Goal: Task Accomplishment & Management: Manage account settings

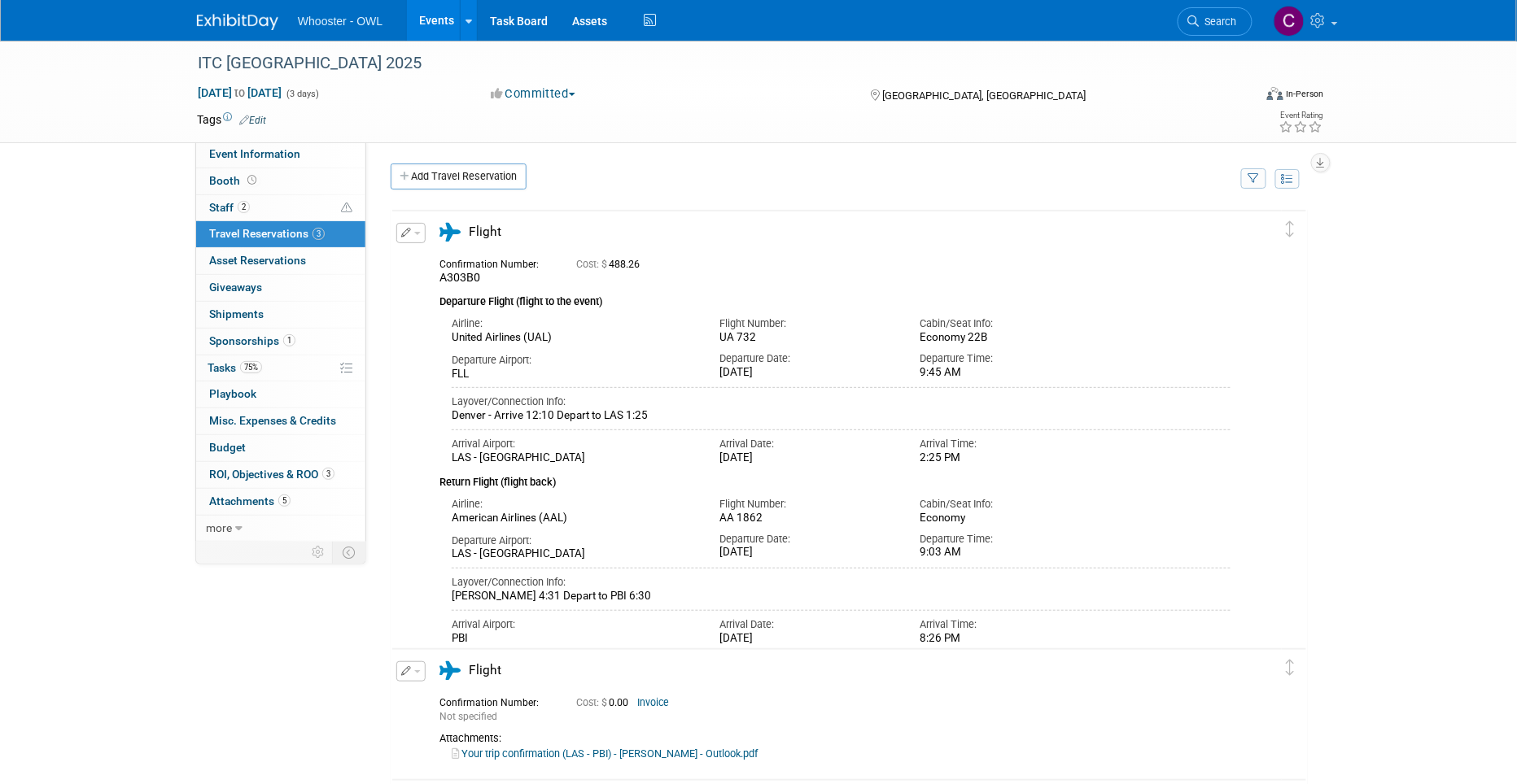
click at [436, 21] on link "Events" at bounding box center [436, 21] width 59 height 41
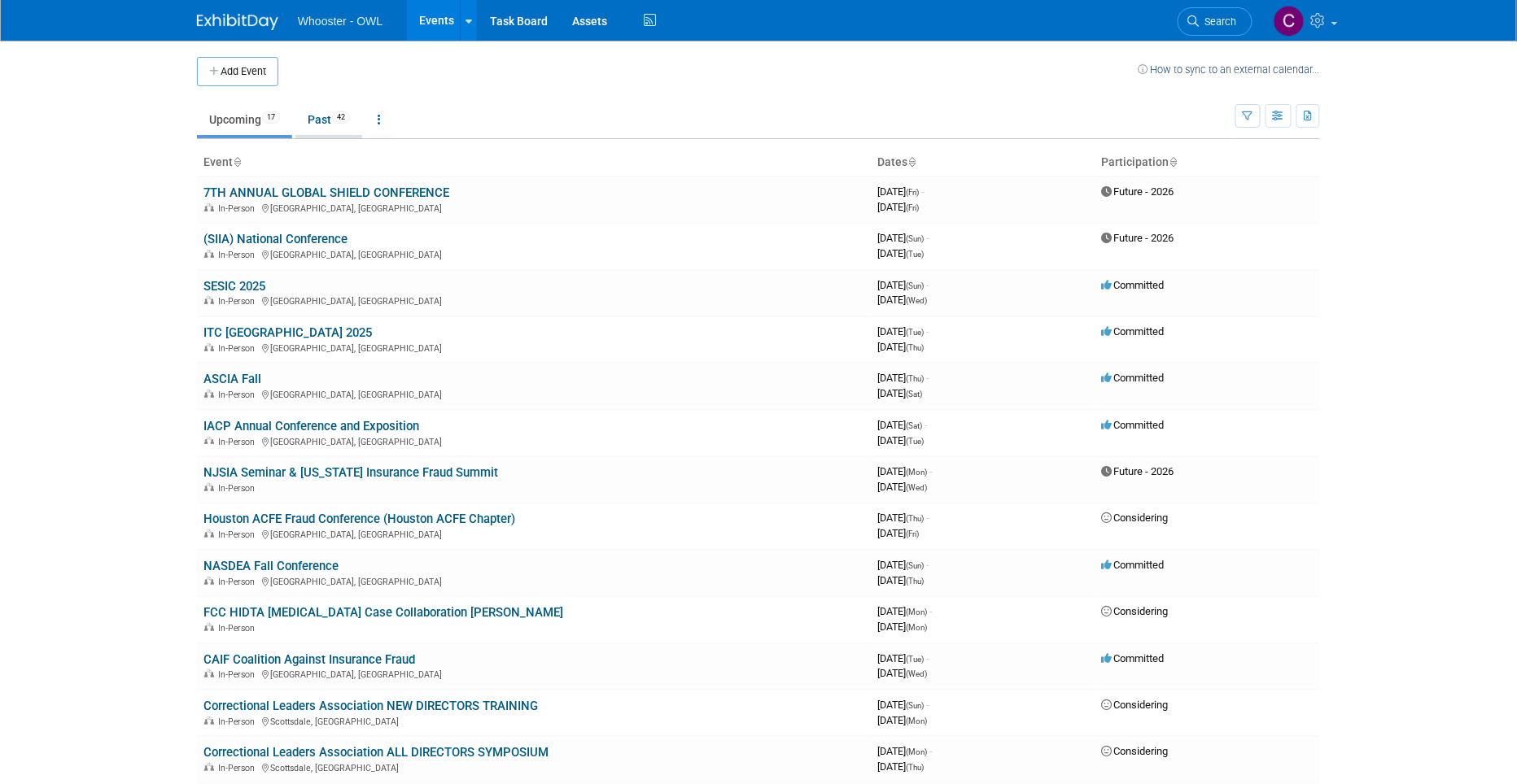
click at [323, 122] on link "Past 42" at bounding box center [328, 120] width 66 height 31
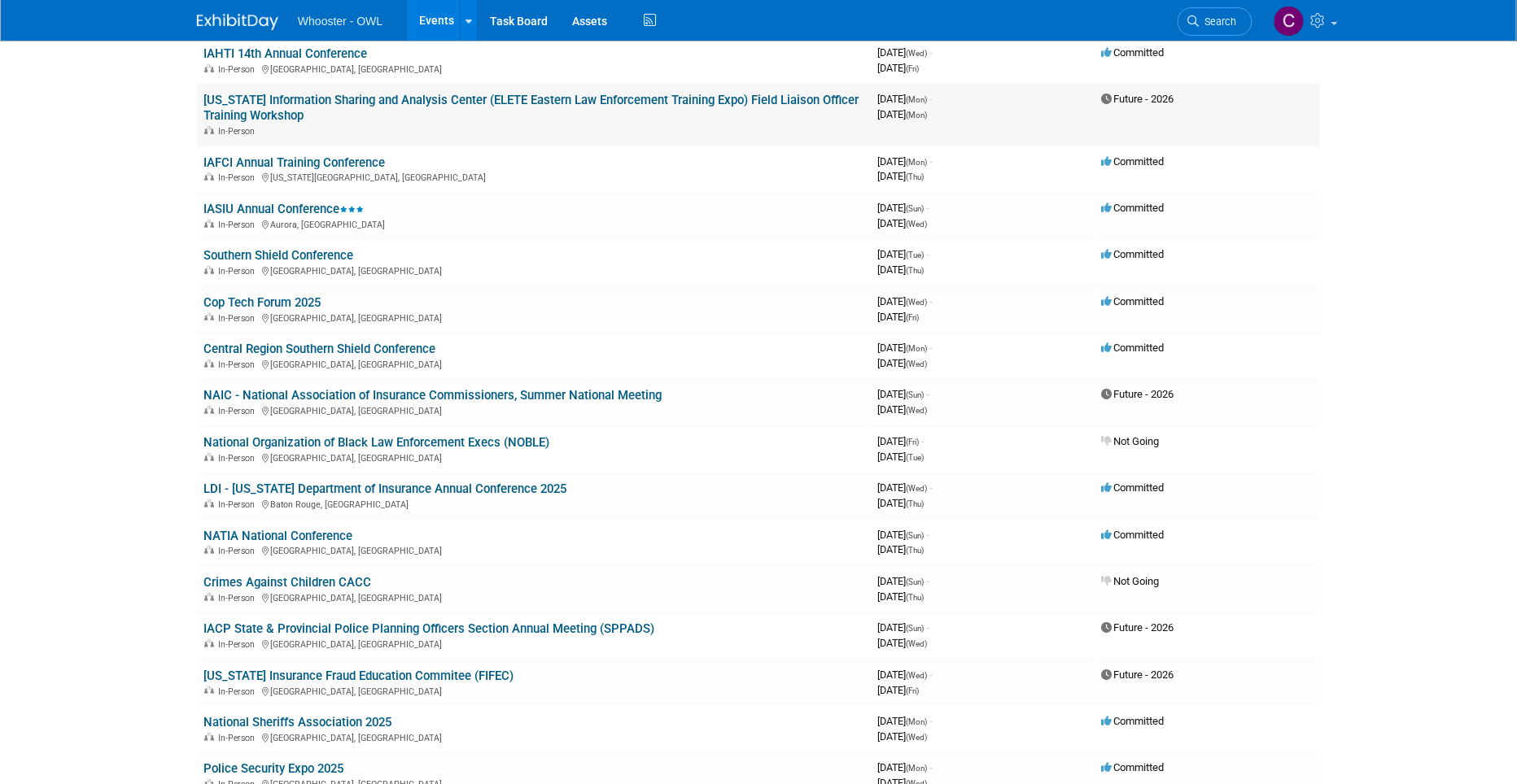
scroll to position [297, 0]
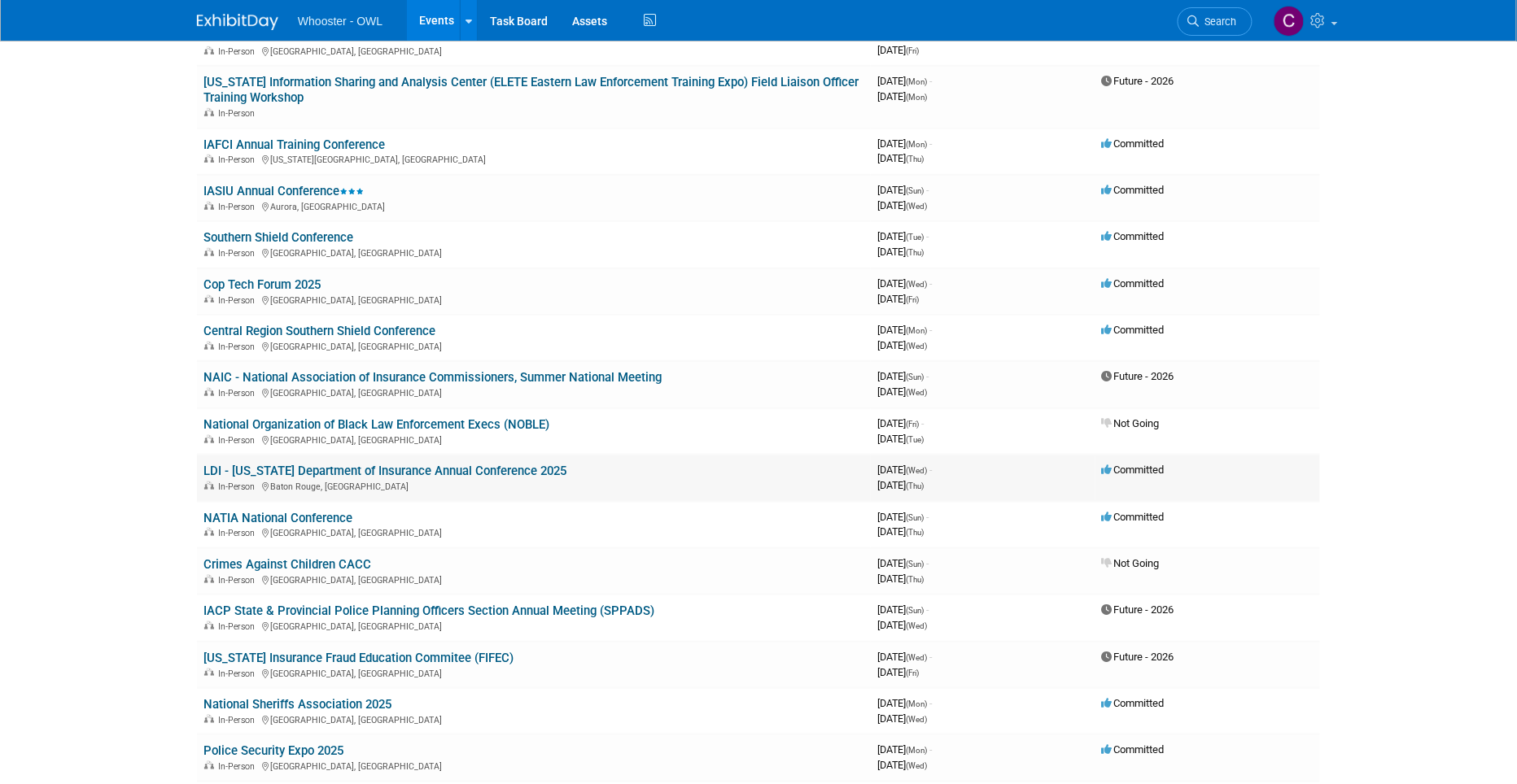
click at [301, 463] on link "LDI - [US_STATE] Department of Insurance Annual Conference 2025" at bounding box center [385, 471] width 363 height 15
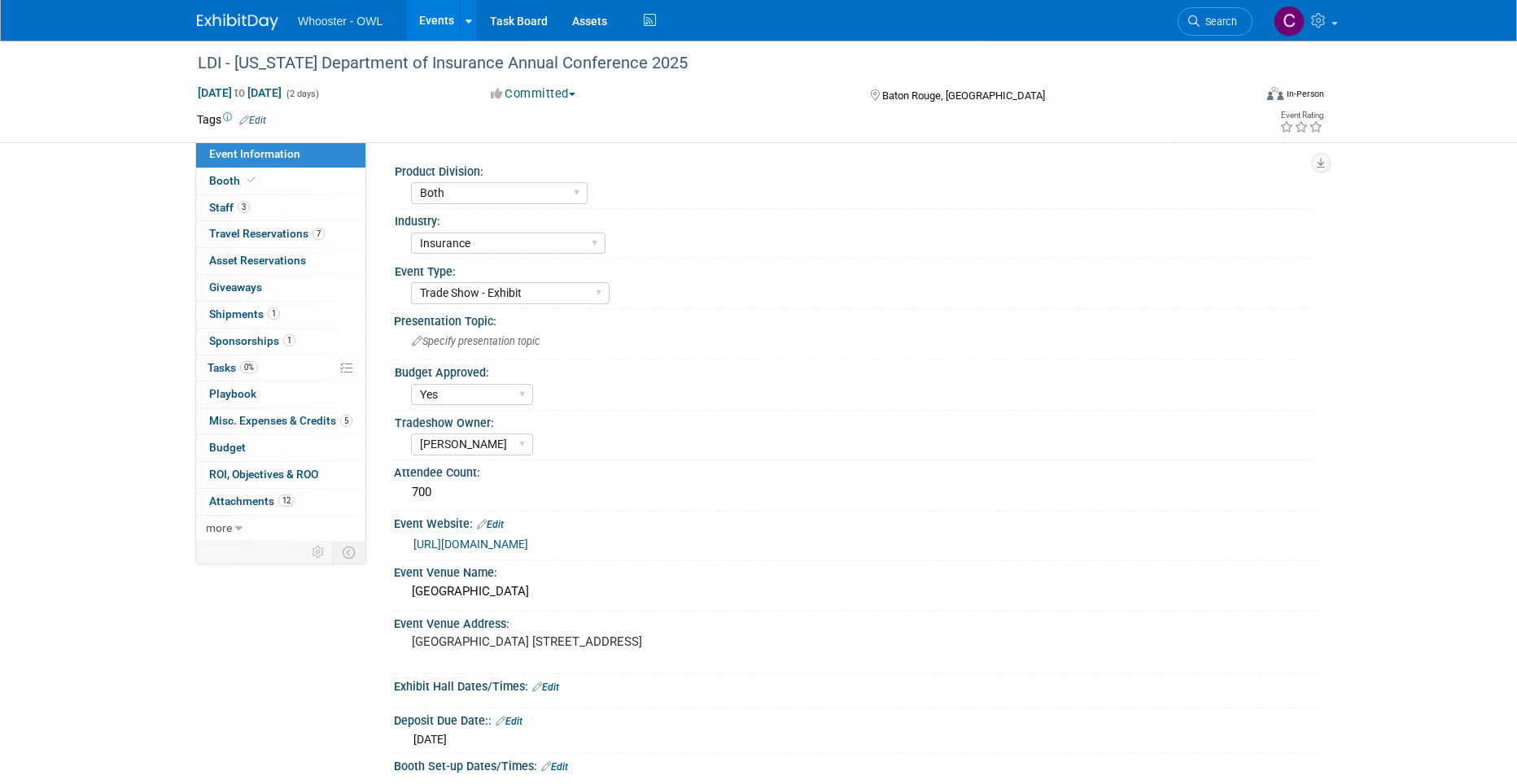
select select "Both"
select select "Insurance"
select select "Trade Show - Exhibit"
select select "Yes"
select select "[PERSON_NAME]"
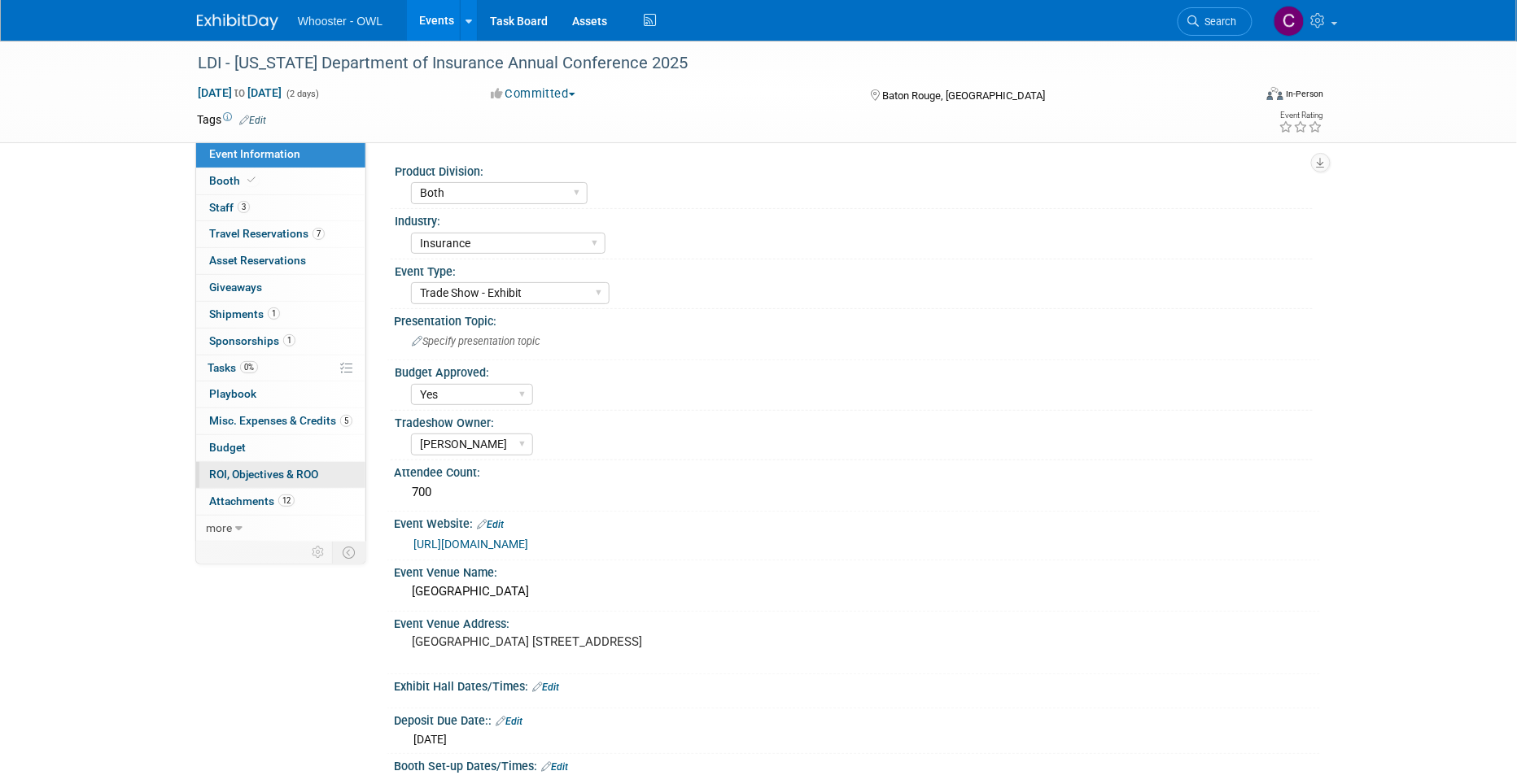
drag, startPoint x: 221, startPoint y: 445, endPoint x: 300, endPoint y: 465, distance: 81.5
click at [221, 445] on span "Budget" at bounding box center [227, 448] width 37 height 13
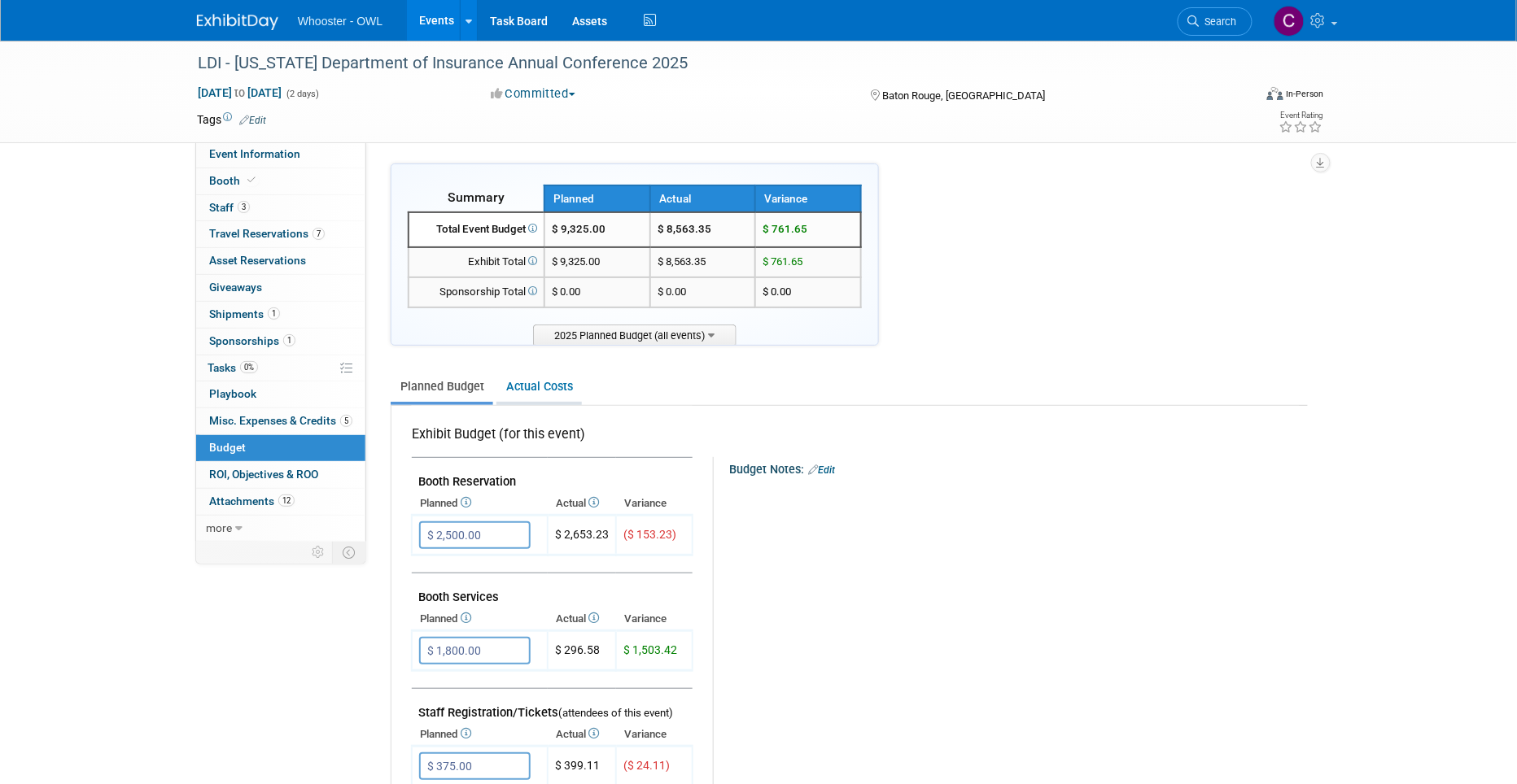
click at [544, 384] on link "Actual Costs" at bounding box center [539, 386] width 85 height 30
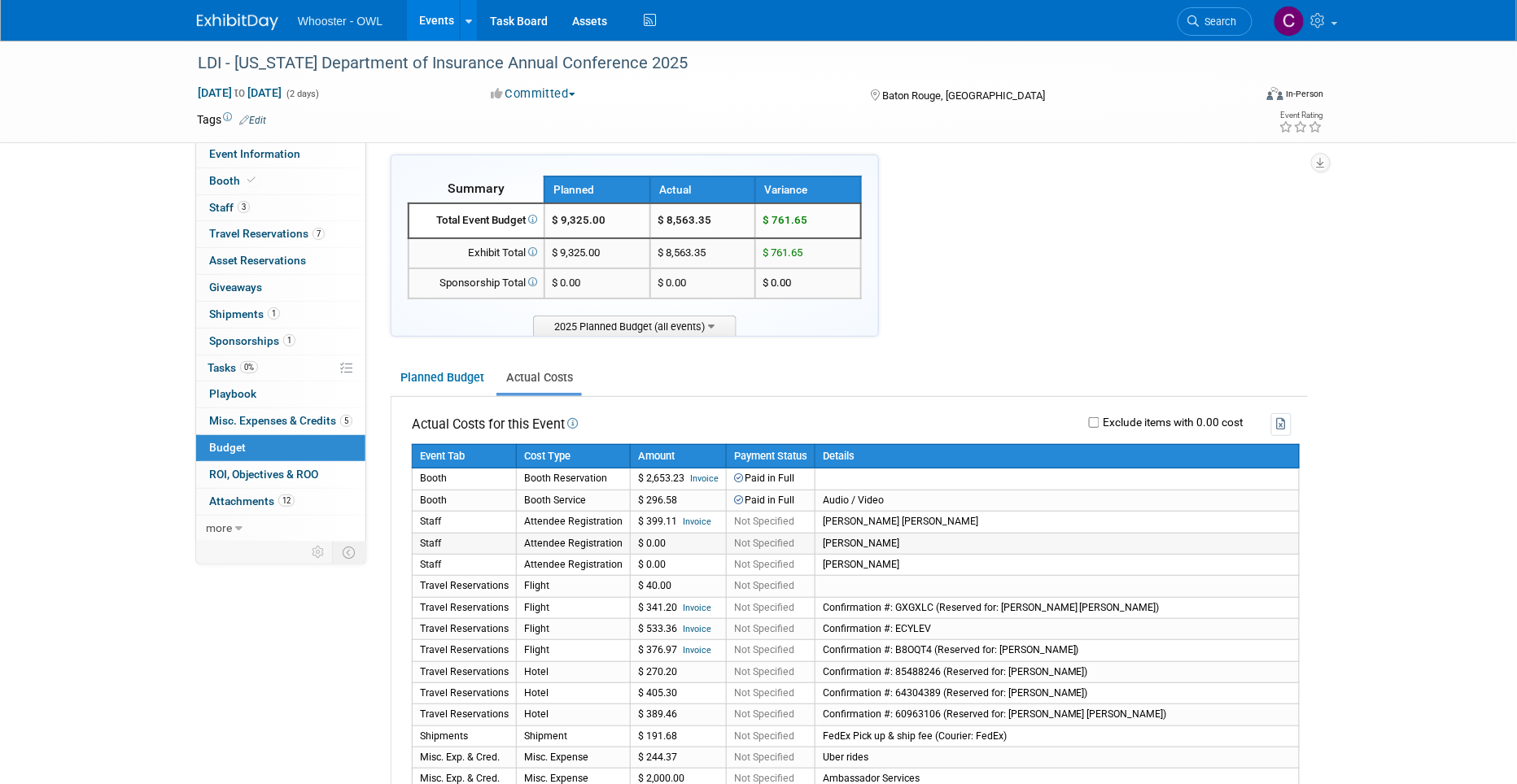
scroll to position [10, 0]
